Goal: Information Seeking & Learning: Check status

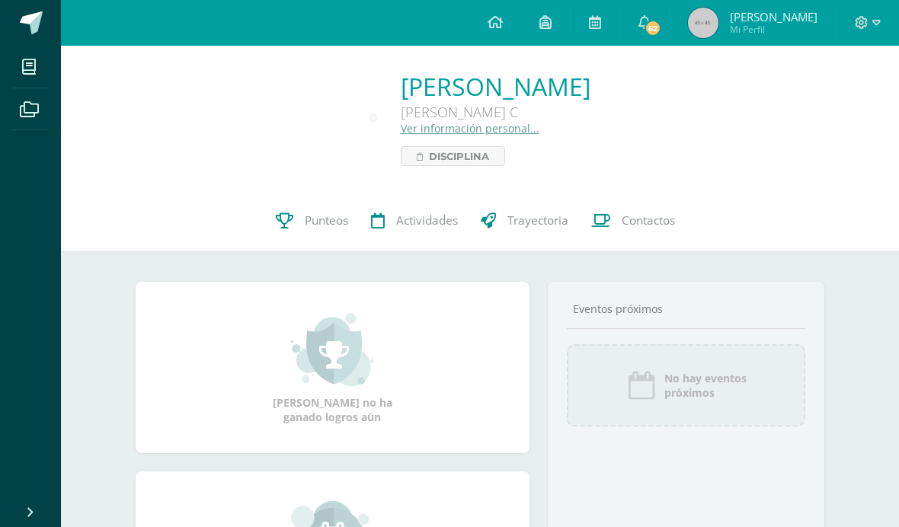
scroll to position [98, 0]
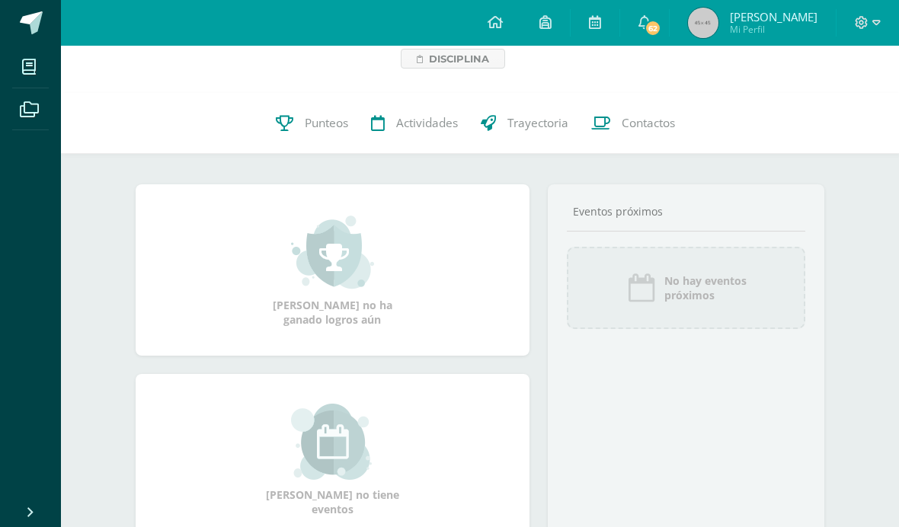
click at [669, 21] on link "62" at bounding box center [644, 23] width 49 height 46
click at [332, 143] on link "Punteos" at bounding box center [311, 123] width 95 height 61
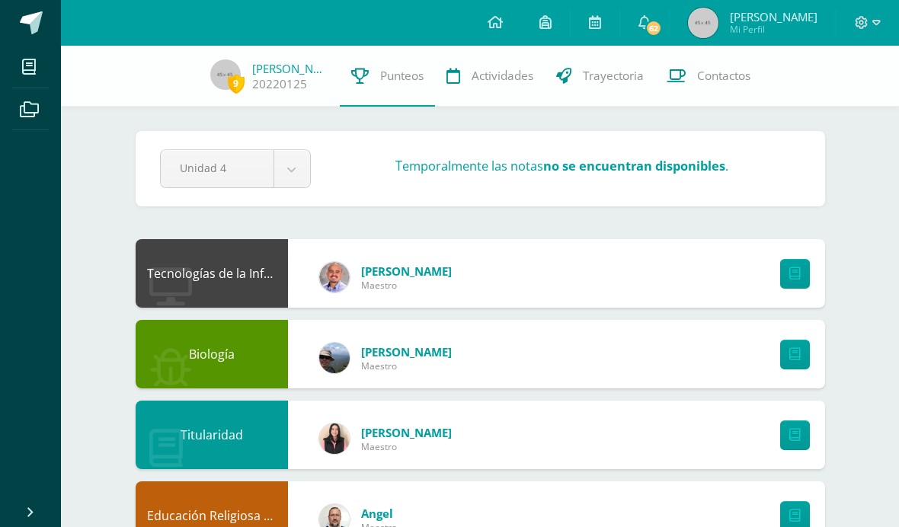
scroll to position [21, 0]
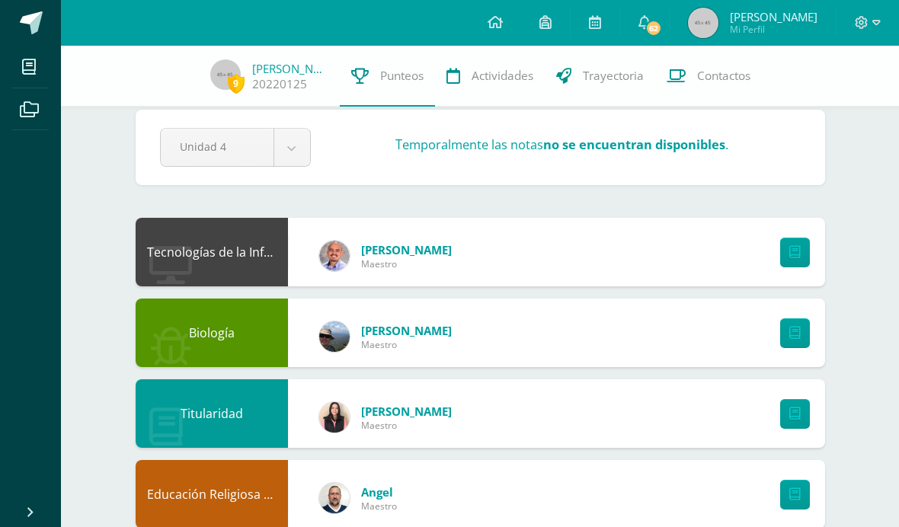
click at [669, 23] on link "62" at bounding box center [644, 23] width 49 height 46
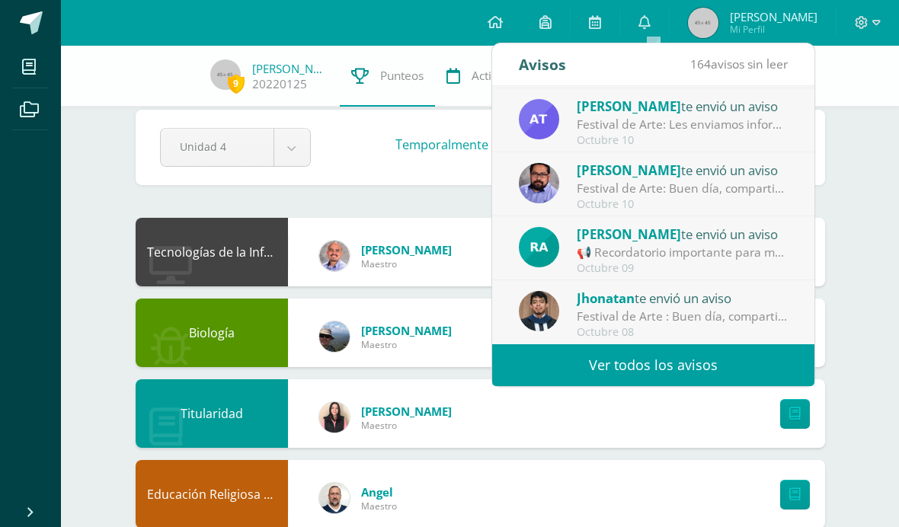
scroll to position [254, 0]
click at [765, 363] on link "Ver todos los avisos" at bounding box center [653, 365] width 322 height 42
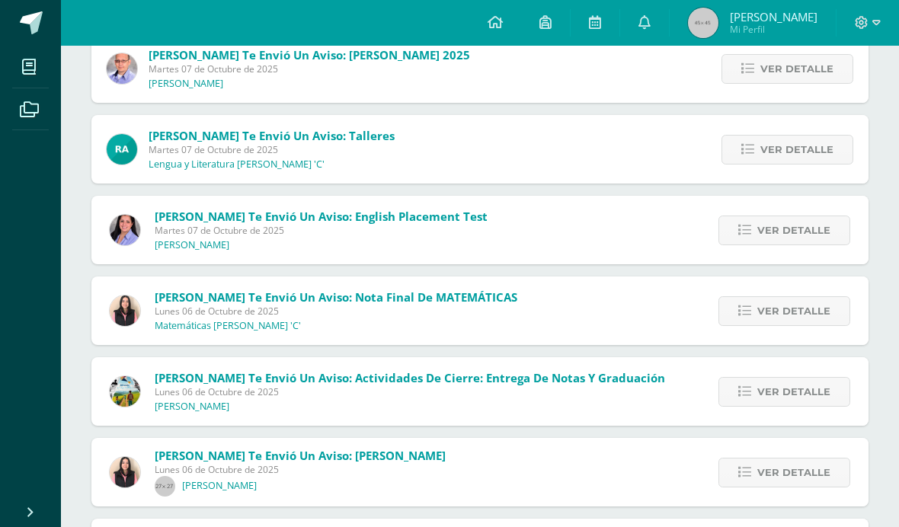
scroll to position [851, 0]
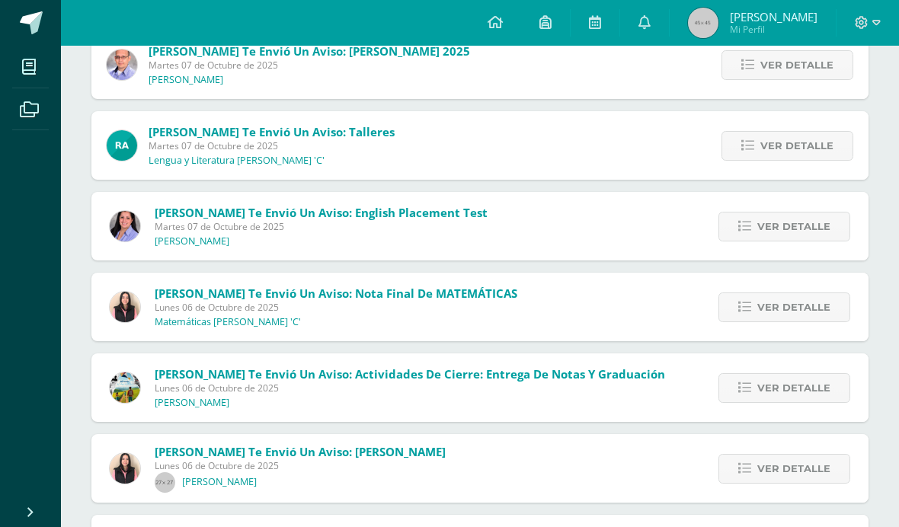
click at [812, 309] on span "Ver detalle" at bounding box center [794, 307] width 73 height 28
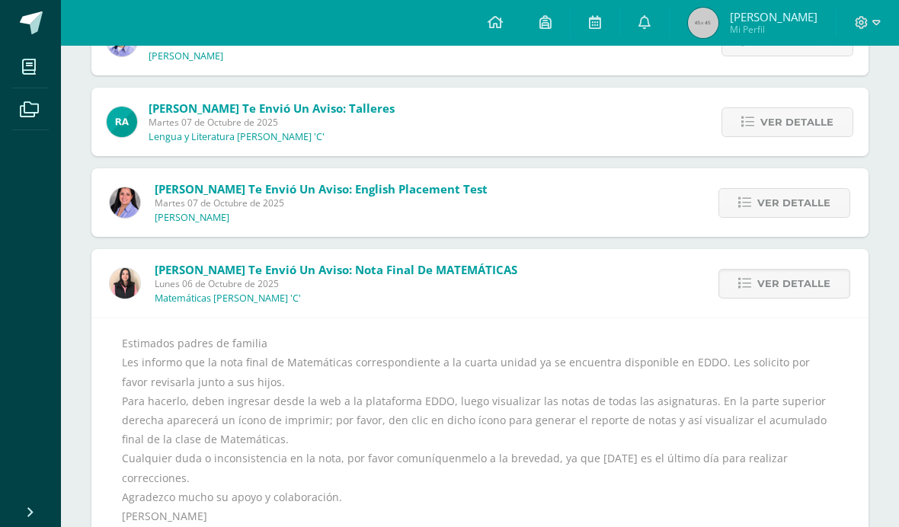
scroll to position [875, 0]
click at [802, 287] on span "Ver detalle" at bounding box center [794, 283] width 73 height 28
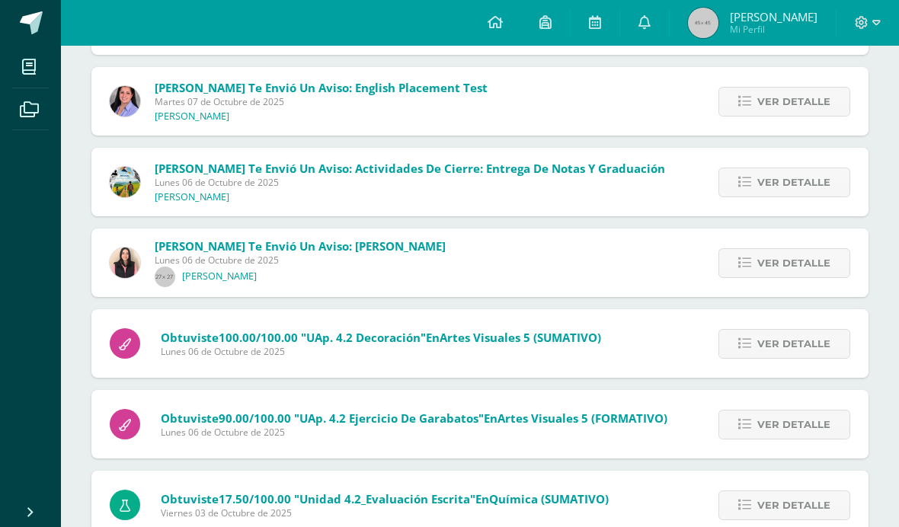
scroll to position [977, 0]
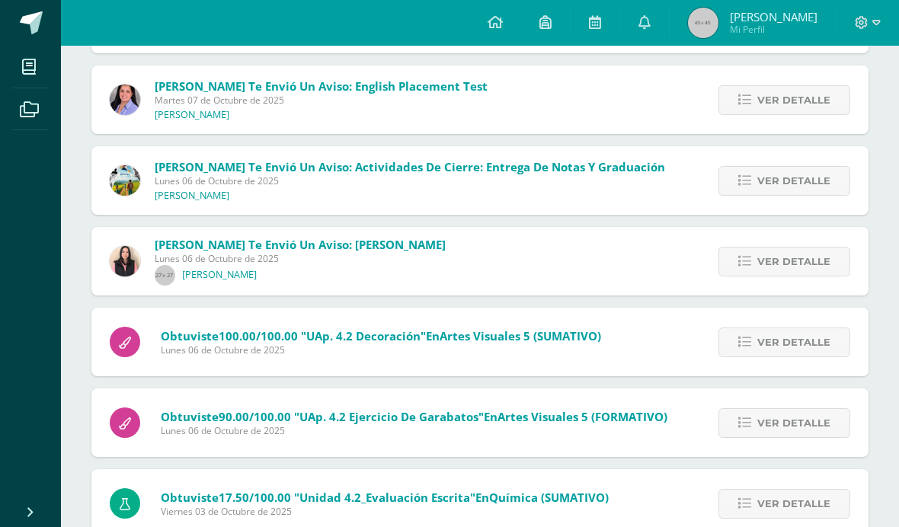
click at [805, 172] on span "Ver detalle" at bounding box center [794, 181] width 73 height 28
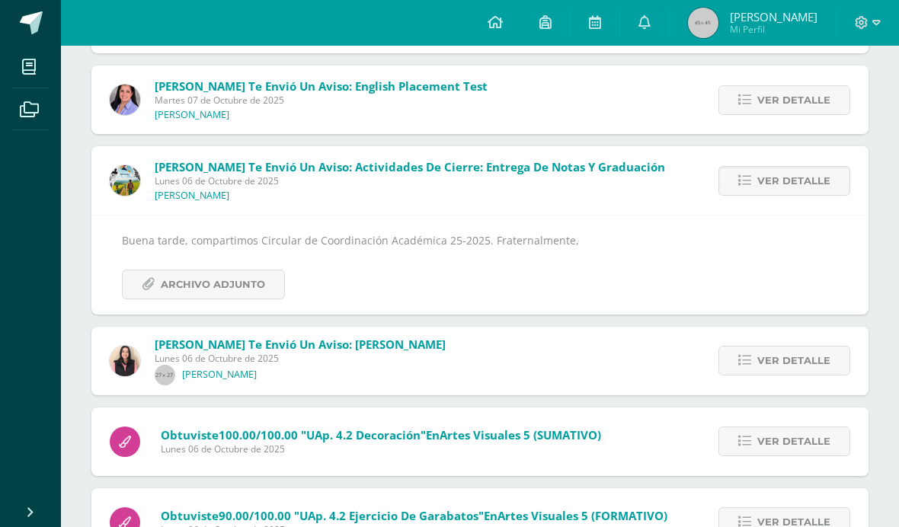
click at [181, 287] on span "Archivo Adjunto" at bounding box center [213, 285] width 104 height 28
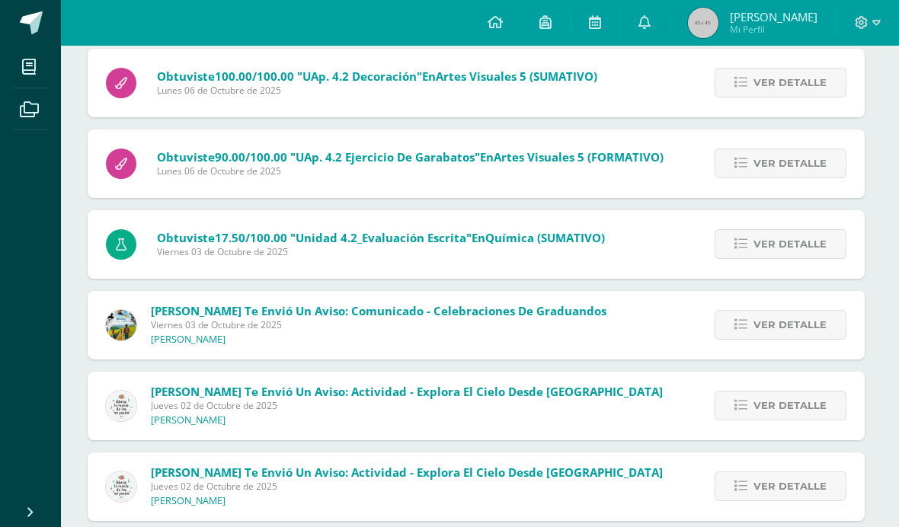
scroll to position [1335, 4]
click at [800, 324] on span "Ver detalle" at bounding box center [790, 326] width 73 height 28
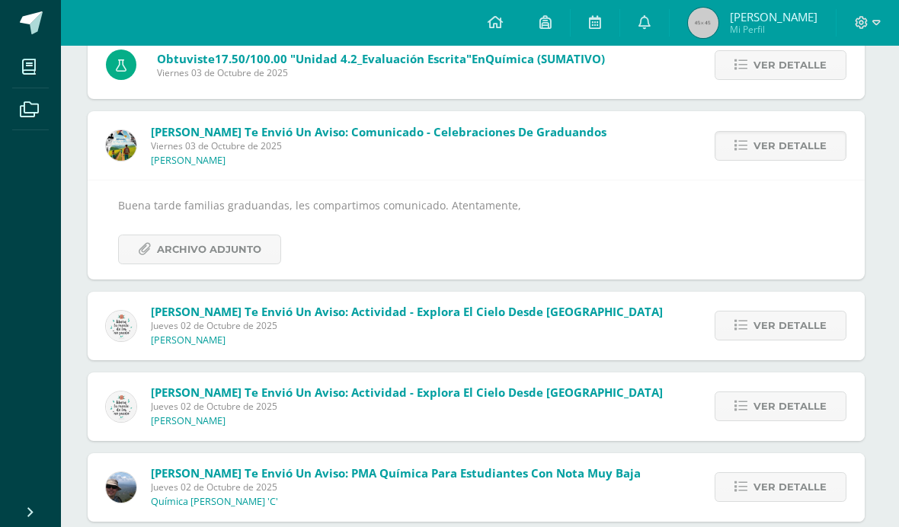
scroll to position [1335, 0]
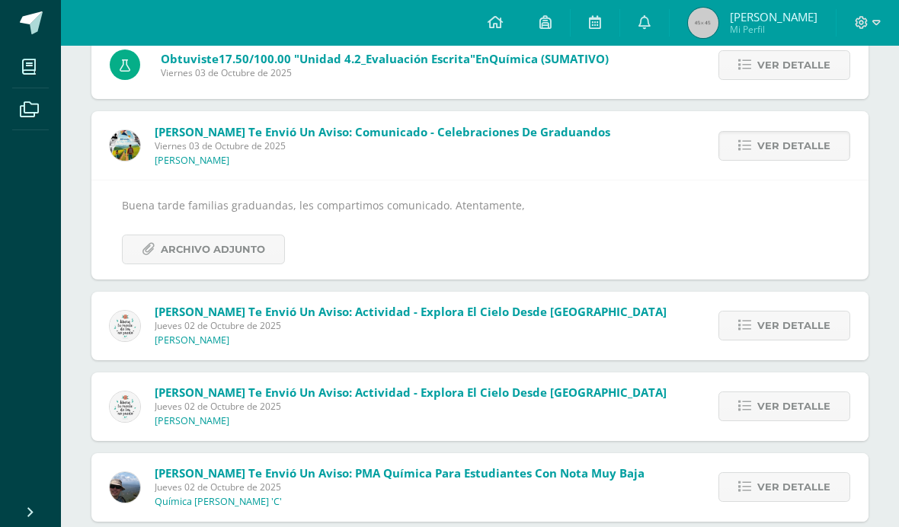
click at [186, 255] on span "Archivo Adjunto" at bounding box center [213, 249] width 104 height 28
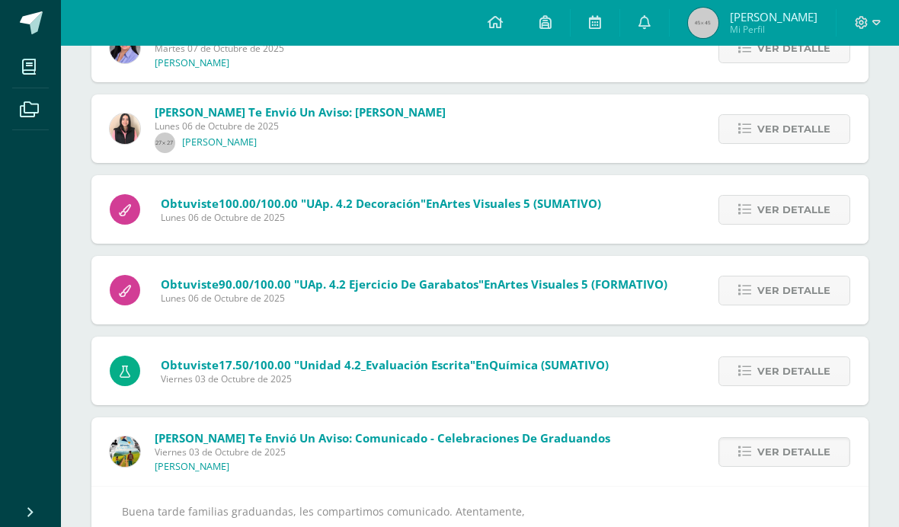
scroll to position [1027, 0]
